Goal: Information Seeking & Learning: Learn about a topic

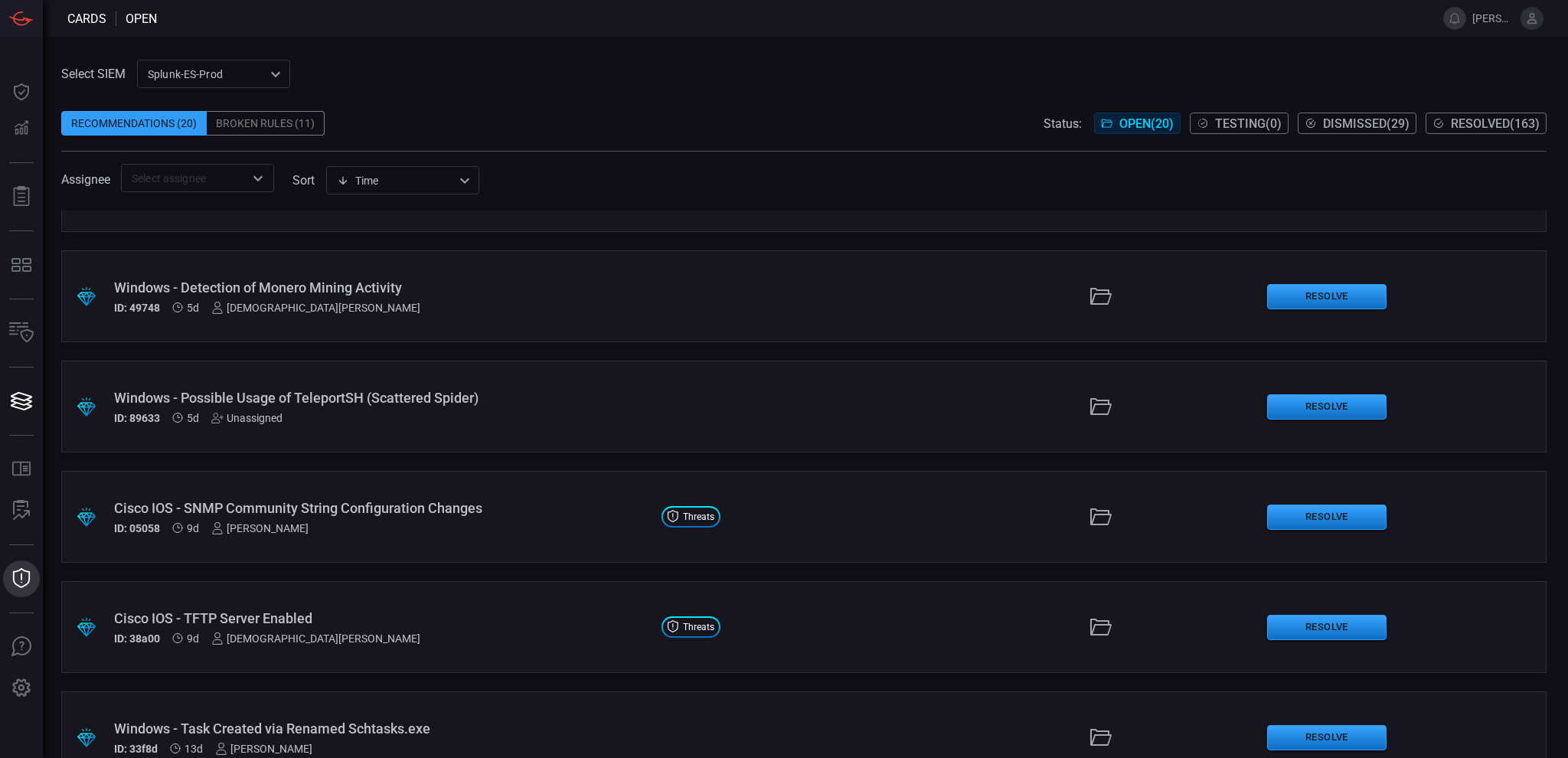
scroll to position [102, 0]
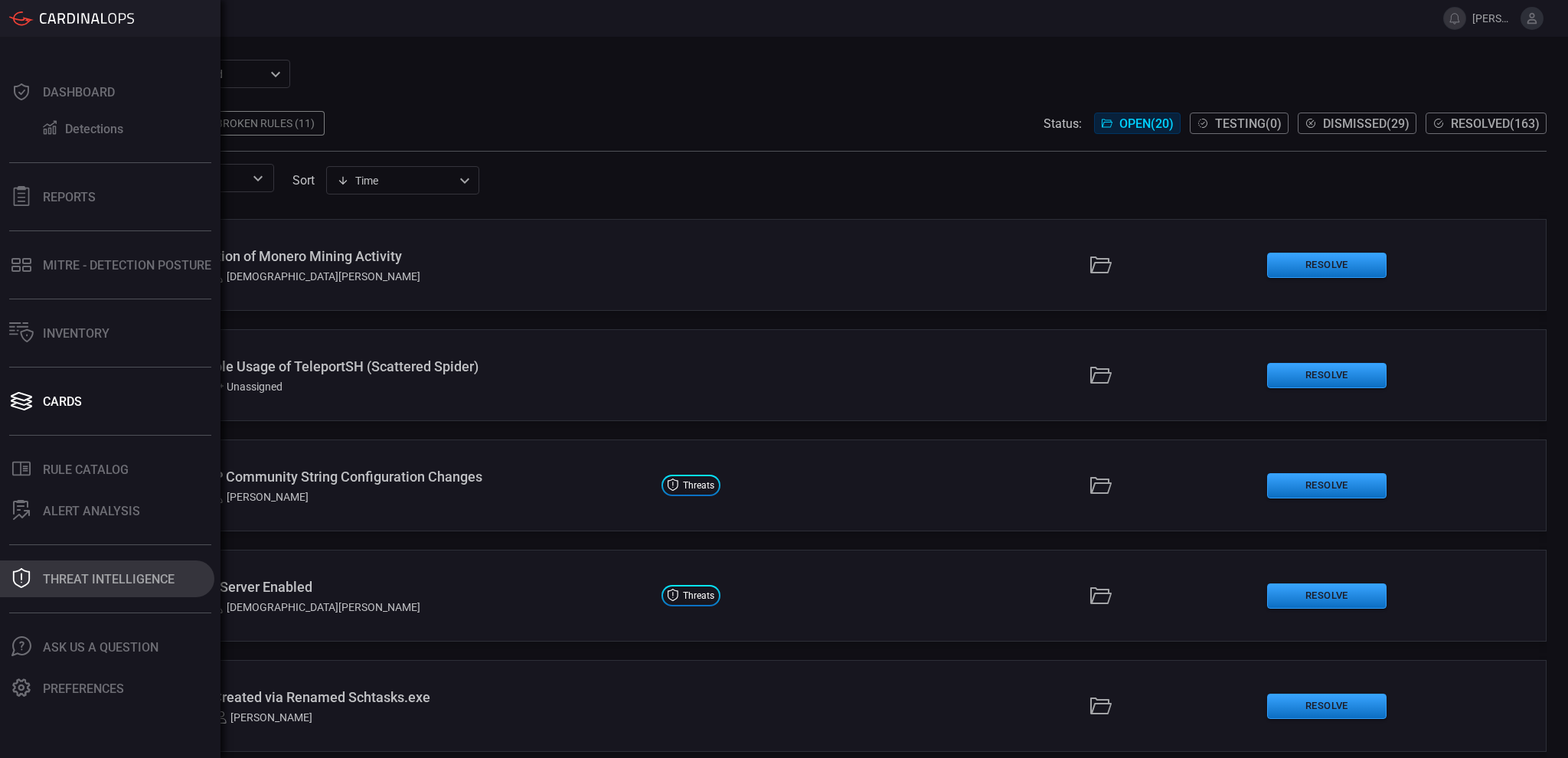
click at [104, 563] on button "Threat Intelligence" at bounding box center [107, 579] width 215 height 37
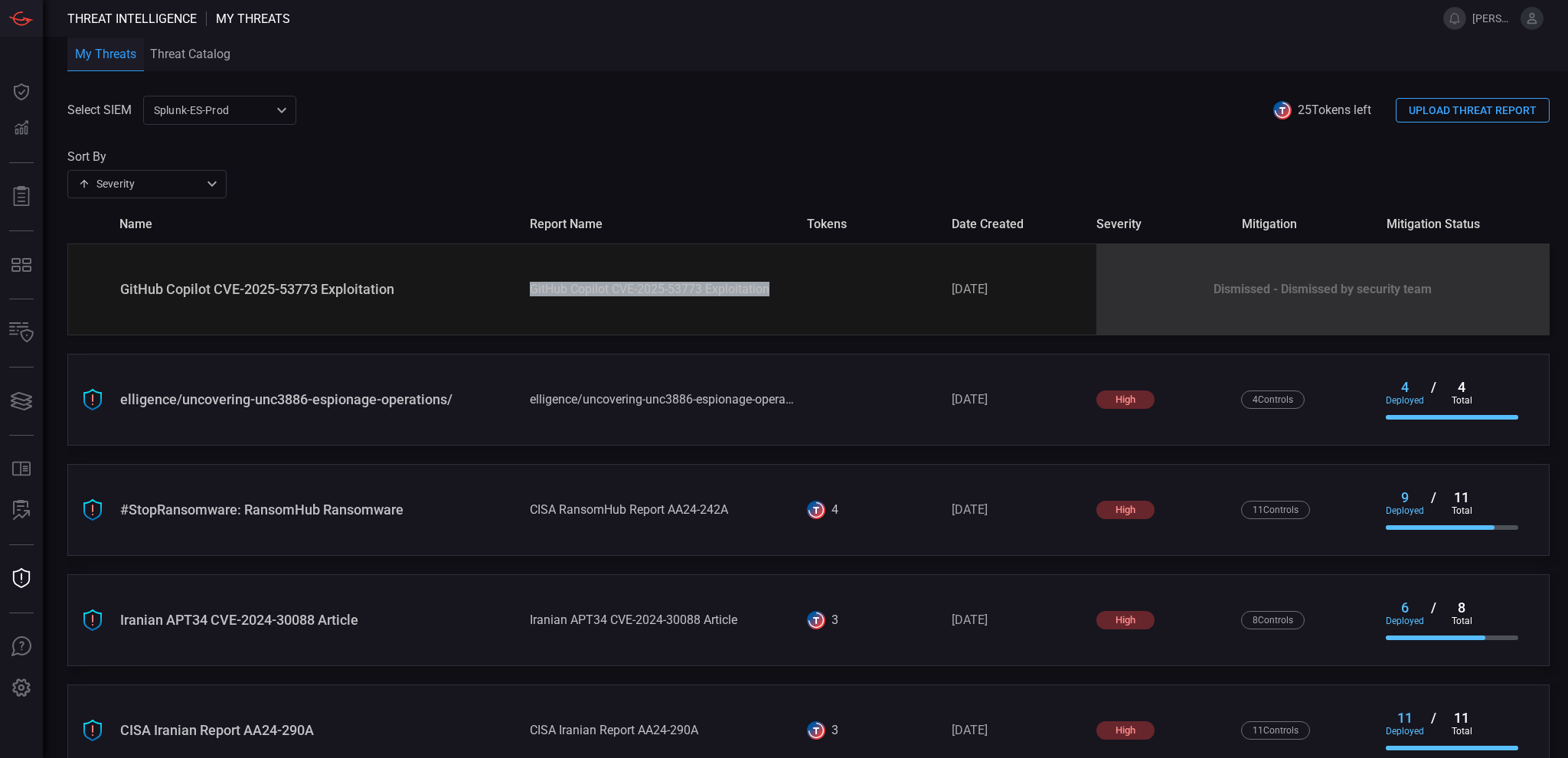
drag, startPoint x: 764, startPoint y: 289, endPoint x: 525, endPoint y: 286, distance: 239.0
click at [530, 286] on div "GitHub Copilot CVE-2025-53773 Exploitation" at bounding box center [662, 289] width 265 height 14
copy div "GitHub Copilot CVE-2025-53773 Exploitation"
click at [704, 130] on span at bounding box center [808, 136] width 1481 height 24
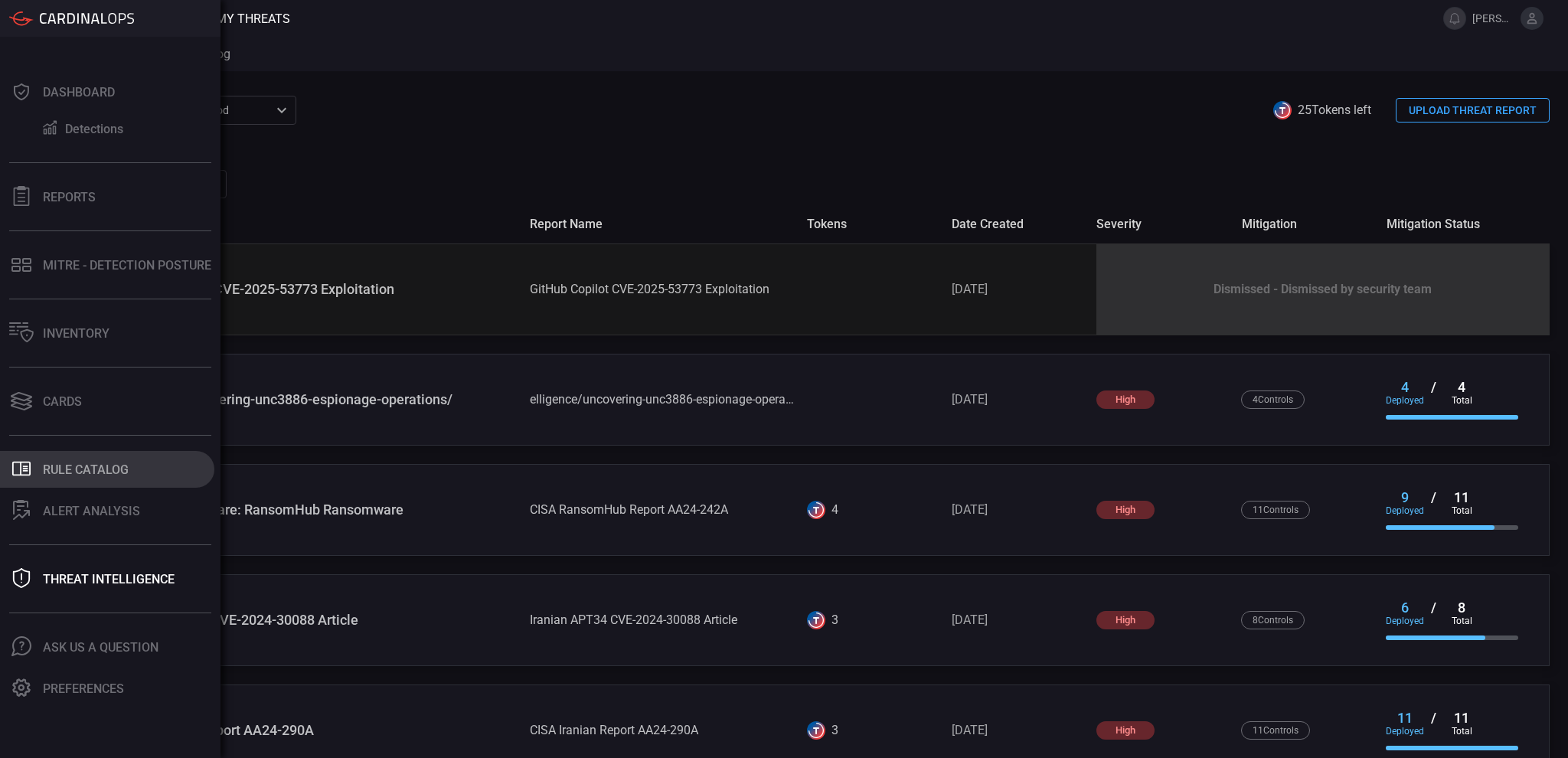
click at [62, 475] on div "Rule Catalog" at bounding box center [86, 469] width 86 height 14
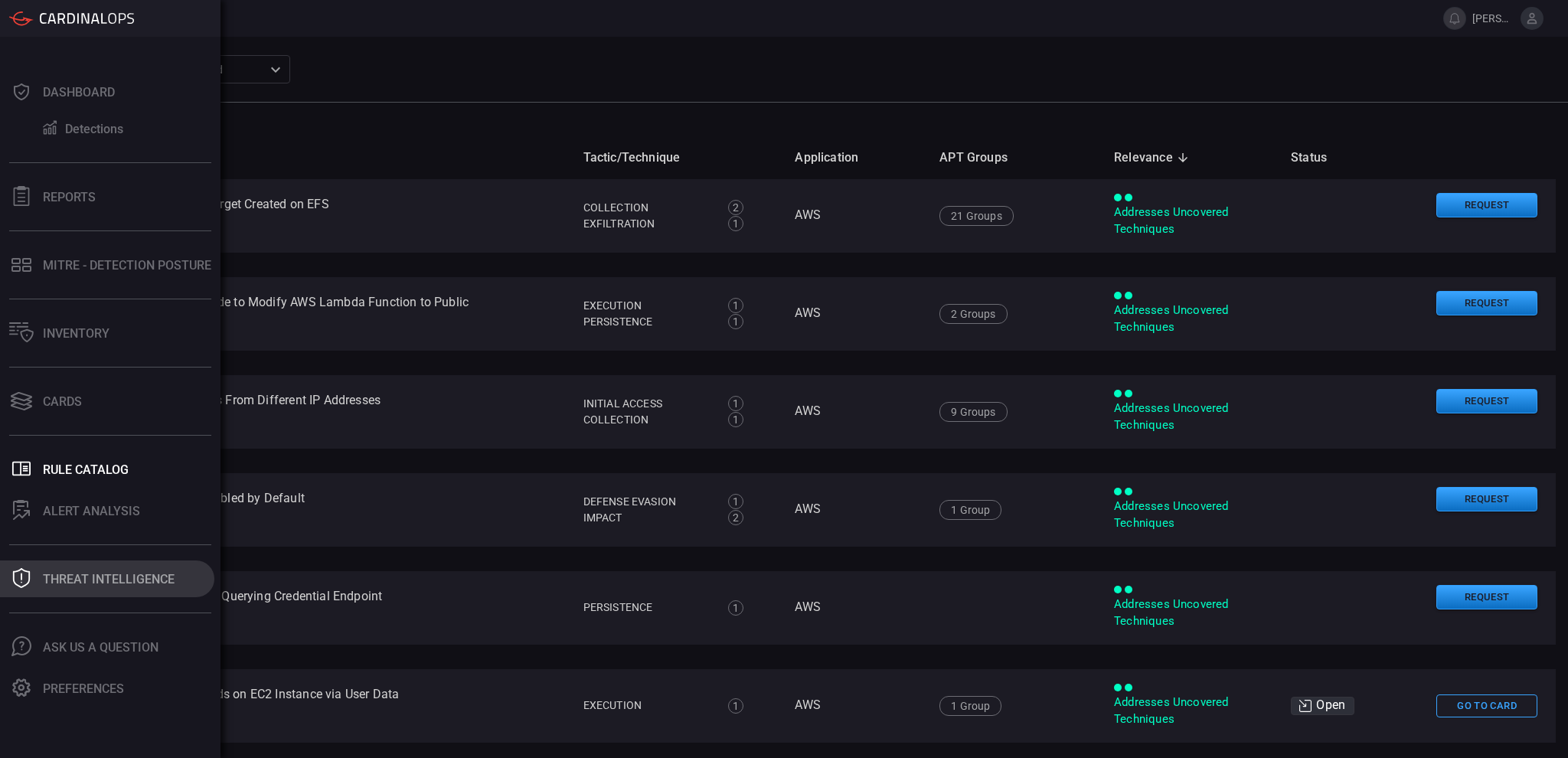
click at [96, 584] on div "Threat Intelligence" at bounding box center [109, 578] width 131 height 14
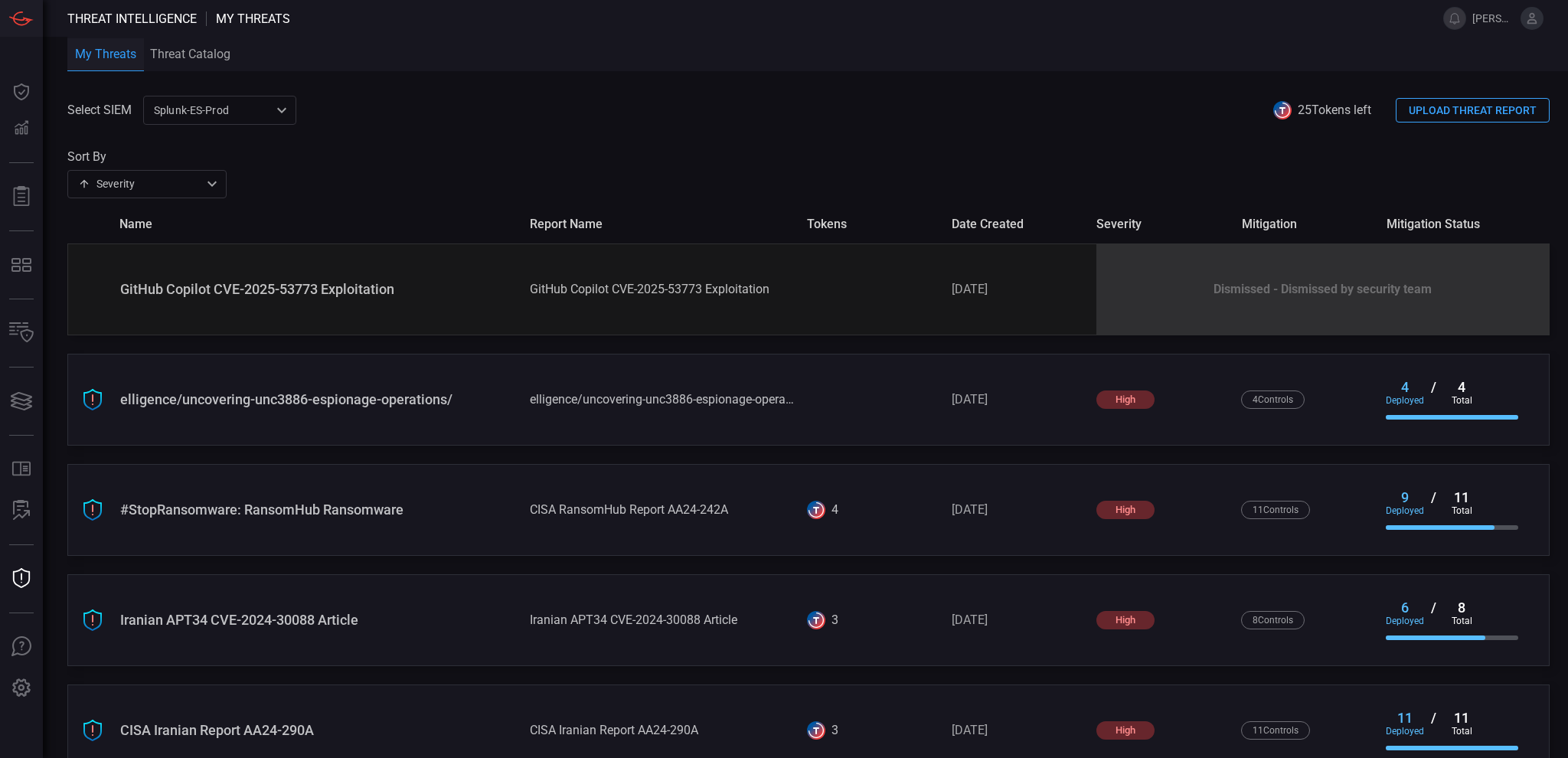
click at [663, 305] on div "GitHub Copilot CVE-2025-53773 Exploitation GitHub Copilot CVE-2025-53773 Exploi…" at bounding box center [808, 290] width 1481 height 92
click at [663, 290] on div "GitHub Copilot CVE-2025-53773 Exploitation" at bounding box center [662, 289] width 265 height 14
